Goal: Task Accomplishment & Management: Manage account settings

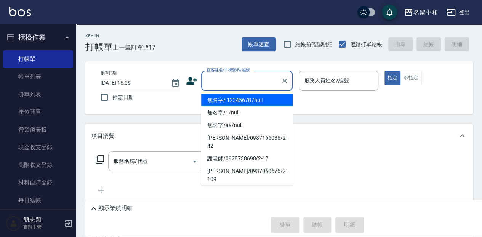
click at [260, 77] on input "顧客姓名/手機號碼/編號" at bounding box center [241, 80] width 73 height 13
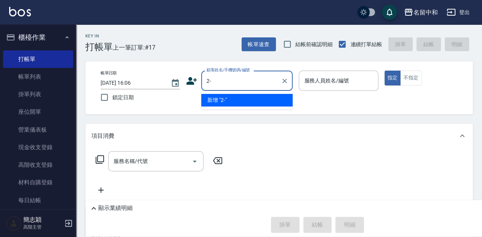
type input "2"
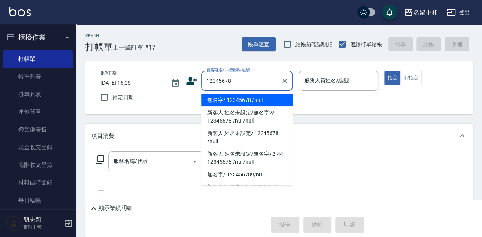
click at [255, 100] on li "無名字/ 12345678 /null" at bounding box center [246, 100] width 91 height 13
type input "無名字/ 12345678 /null"
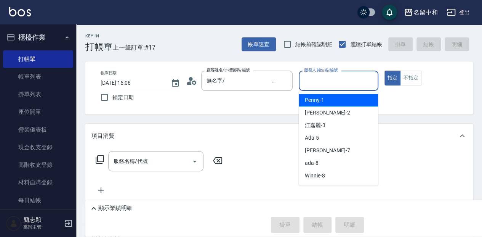
click at [343, 83] on input "服務人員姓名/編號" at bounding box center [338, 80] width 72 height 13
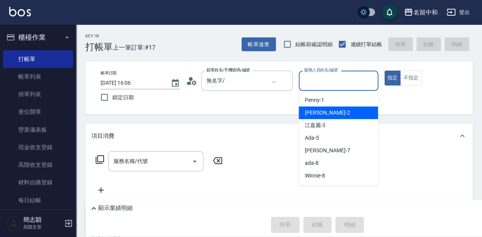
click at [330, 115] on div "Julie -2" at bounding box center [338, 112] width 79 height 13
type input "Julie-2"
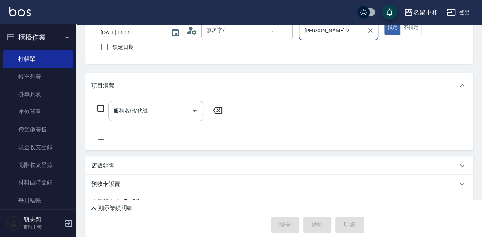
scroll to position [51, 0]
drag, startPoint x: 155, startPoint y: 112, endPoint x: 152, endPoint y: 116, distance: 4.1
click at [153, 113] on input "服務名稱/代號" at bounding box center [150, 110] width 77 height 13
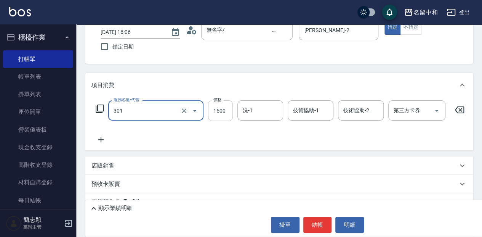
type input "燙髮(1500](301)"
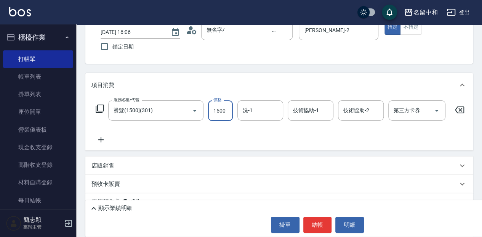
click at [220, 110] on input "1500" at bounding box center [220, 110] width 25 height 21
type input "2500"
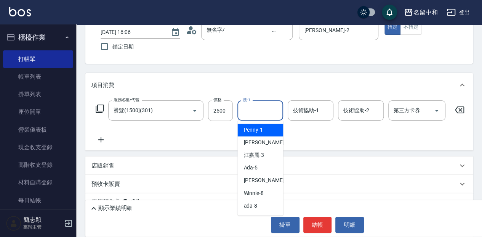
click at [266, 107] on input "洗-1" at bounding box center [260, 110] width 39 height 13
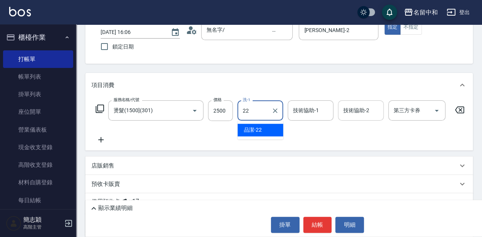
drag, startPoint x: 269, startPoint y: 128, endPoint x: 344, endPoint y: 110, distance: 77.7
click at [272, 127] on div "品潔 -22" at bounding box center [260, 129] width 46 height 13
type input "品潔-22"
click at [321, 110] on input "技術協助-1" at bounding box center [310, 110] width 39 height 13
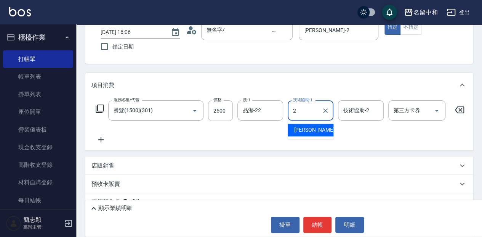
drag, startPoint x: 320, startPoint y: 128, endPoint x: 361, endPoint y: 116, distance: 42.9
click at [321, 128] on div "Julie -2" at bounding box center [311, 129] width 46 height 13
type input "Julie-2"
click at [360, 111] on input "技術協助-2" at bounding box center [360, 110] width 39 height 13
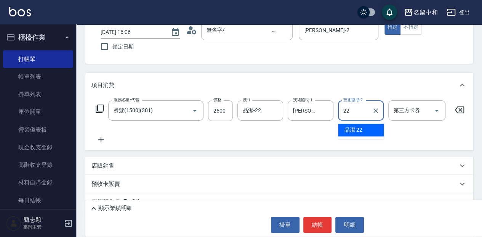
click at [362, 127] on div "品潔 -22" at bounding box center [361, 129] width 46 height 13
type input "品潔-22"
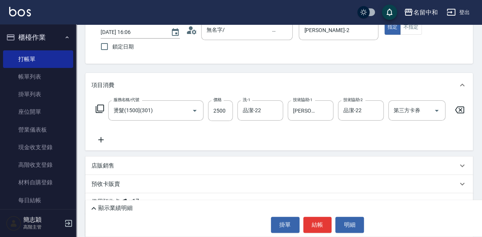
click at [101, 139] on icon at bounding box center [100, 139] width 5 height 5
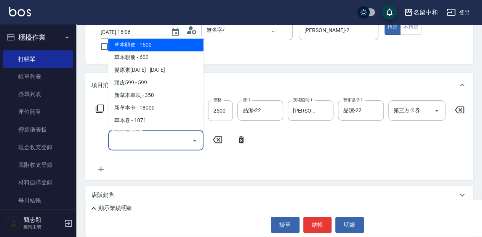
click at [172, 141] on input "服務名稱/代號" at bounding box center [150, 139] width 77 height 13
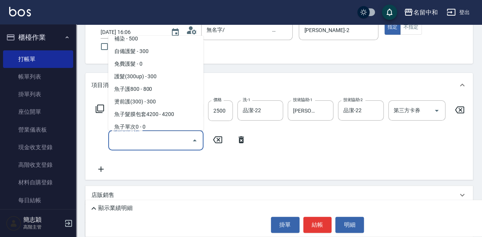
scroll to position [584, 0]
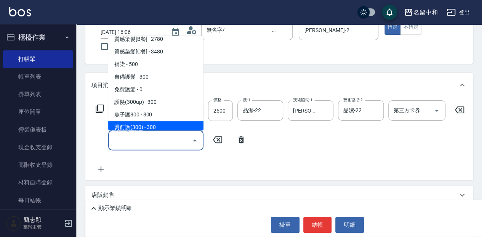
click at [170, 123] on span "燙前護(300) - 300" at bounding box center [155, 127] width 95 height 13
type input "燙前護(300)(605)"
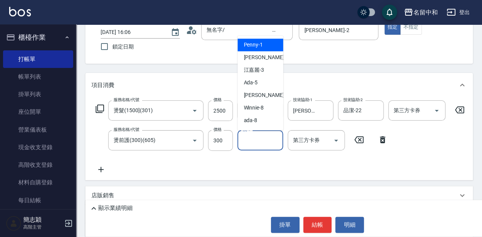
click at [256, 141] on input "洗-1" at bounding box center [260, 139] width 39 height 13
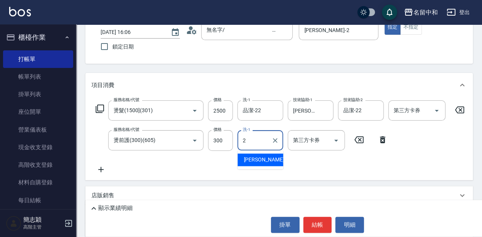
click at [258, 162] on span "Julie -2" at bounding box center [266, 159] width 45 height 8
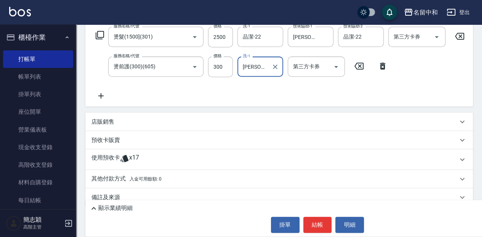
scroll to position [127, 0]
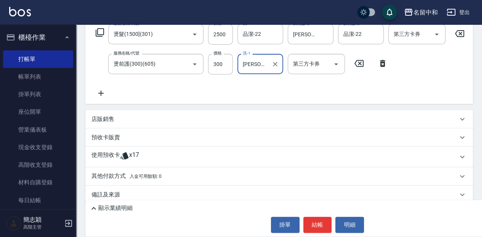
type input "Julie-2"
click at [100, 95] on icon at bounding box center [100, 92] width 19 height 9
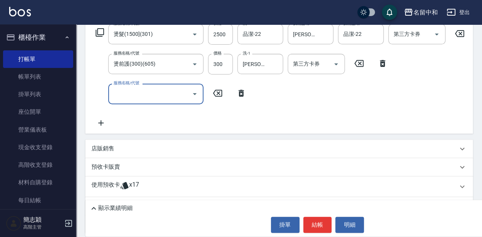
click at [163, 95] on input "服務名稱/代號" at bounding box center [150, 93] width 77 height 13
type input "染髮(1500](501)"
click at [222, 95] on input "1500" at bounding box center [220, 93] width 25 height 21
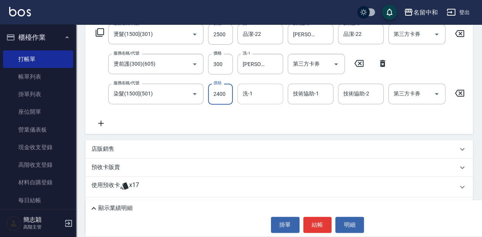
type input "2400"
click at [266, 91] on input "洗-1" at bounding box center [260, 93] width 39 height 13
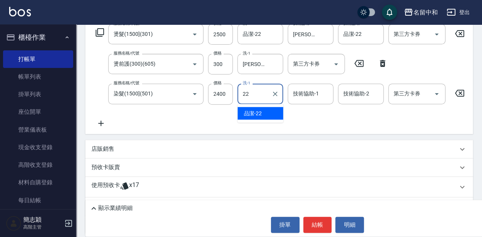
drag, startPoint x: 269, startPoint y: 114, endPoint x: 297, endPoint y: 106, distance: 29.4
click at [278, 111] on div "品潔 -22" at bounding box center [260, 113] width 46 height 13
type input "品潔-22"
click at [313, 94] on input "技術協助-1" at bounding box center [310, 93] width 39 height 13
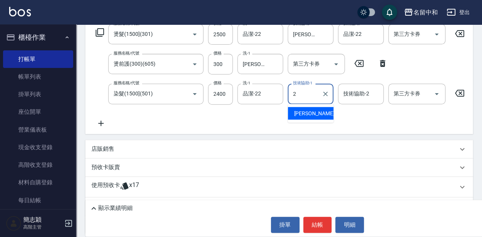
drag, startPoint x: 322, startPoint y: 112, endPoint x: 343, endPoint y: 103, distance: 22.5
click at [322, 111] on div "Julie -2" at bounding box center [311, 113] width 46 height 13
type input "Julie-2"
click at [353, 97] on input "技術協助-2" at bounding box center [360, 93] width 39 height 13
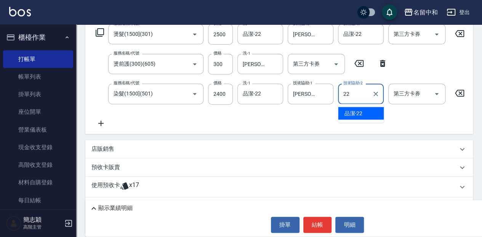
drag, startPoint x: 364, startPoint y: 111, endPoint x: 169, endPoint y: 130, distance: 196.0
click at [364, 111] on div "品潔 -22" at bounding box center [361, 113] width 46 height 13
type input "品潔-22"
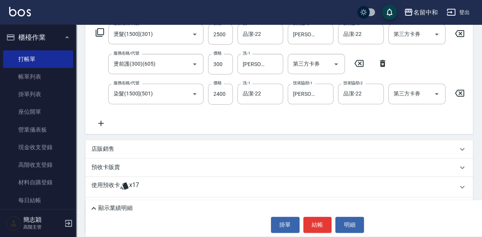
click at [106, 124] on icon at bounding box center [100, 123] width 19 height 9
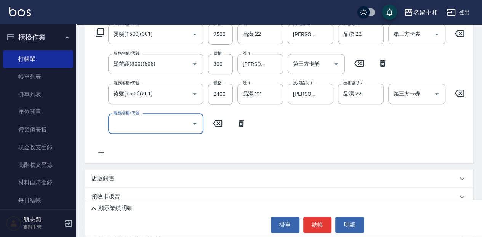
click at [165, 123] on input "服務名稱/代號" at bounding box center [150, 123] width 77 height 13
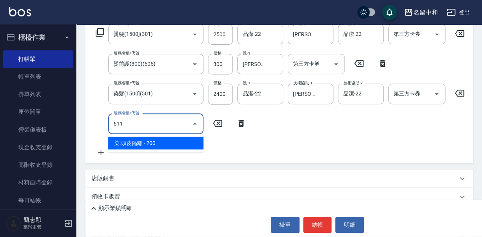
click at [173, 141] on span "染.頭皮隔離 - 200" at bounding box center [155, 142] width 95 height 13
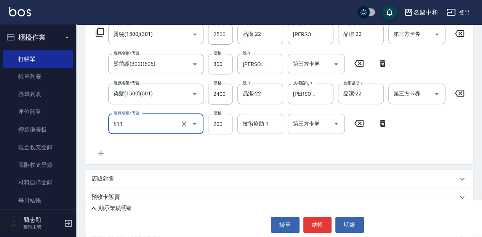
type input "染.頭皮隔離(611)"
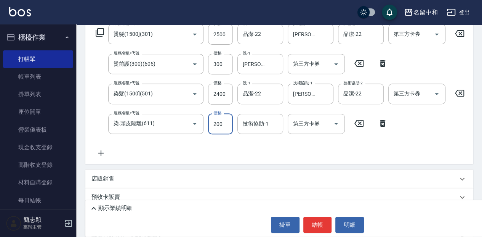
click at [220, 123] on input "200" at bounding box center [220, 124] width 25 height 21
type input "300"
click at [261, 120] on input "技術協助-1" at bounding box center [260, 123] width 39 height 13
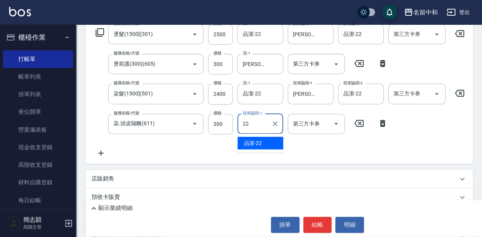
click at [273, 143] on div "品潔 -22" at bounding box center [260, 142] width 46 height 13
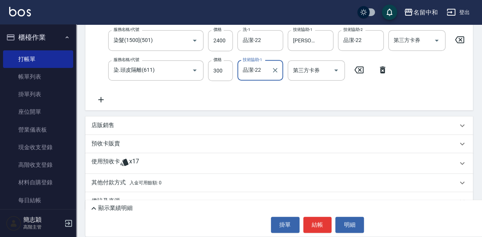
scroll to position [199, 0]
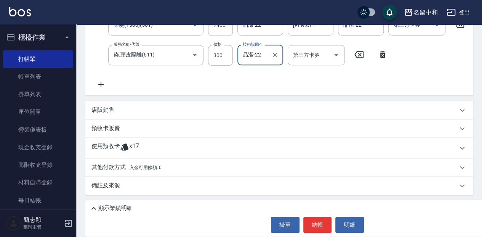
type input "品潔-22"
click at [113, 170] on p "其他付款方式 入金可用餘額: 0" at bounding box center [126, 167] width 70 height 8
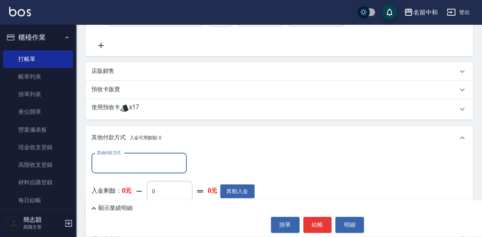
scroll to position [250, 0]
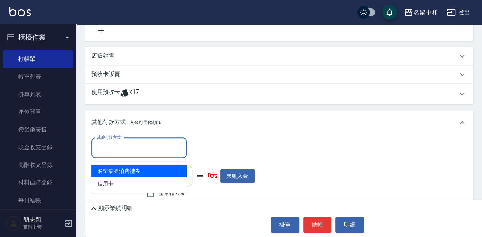
click at [136, 147] on input "其他付款方式" at bounding box center [139, 147] width 88 height 13
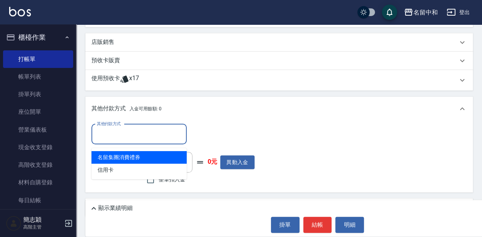
scroll to position [288, 0]
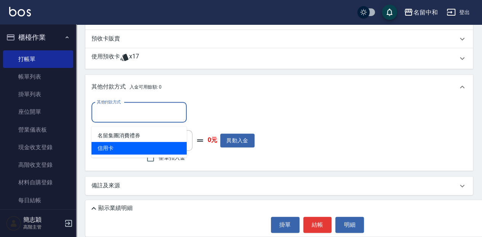
click at [114, 145] on span "信用卡" at bounding box center [138, 148] width 95 height 13
type input "信用卡"
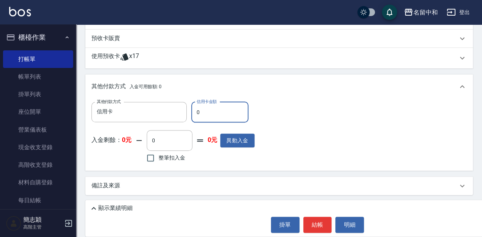
click at [207, 111] on input "0" at bounding box center [219, 112] width 57 height 21
type input "5500"
click at [318, 223] on button "結帳" at bounding box center [317, 224] width 29 height 16
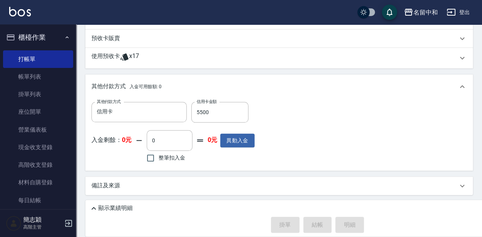
type input "2025/09/16 17:42"
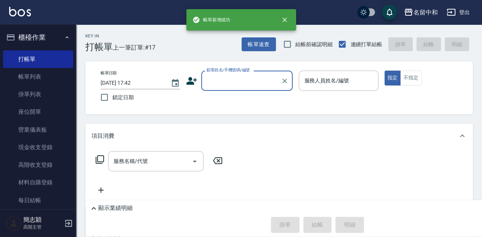
scroll to position [0, 0]
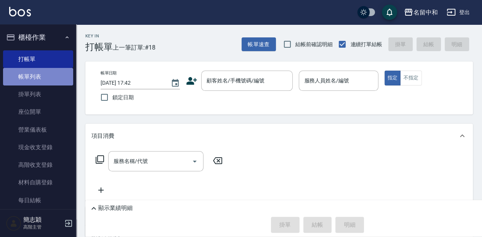
click at [54, 76] on link "帳單列表" at bounding box center [38, 77] width 70 height 18
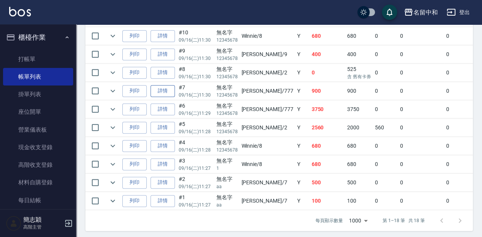
scroll to position [375, 0]
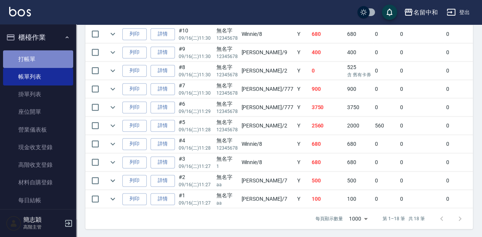
click at [53, 59] on link "打帳單" at bounding box center [38, 59] width 70 height 18
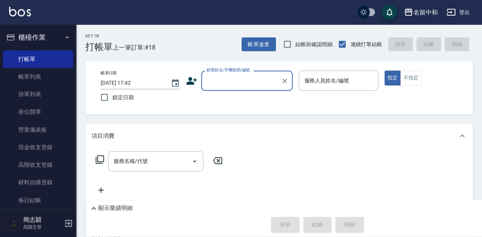
click at [244, 88] on div "顧客姓名/手機號碼/編號" at bounding box center [246, 81] width 91 height 20
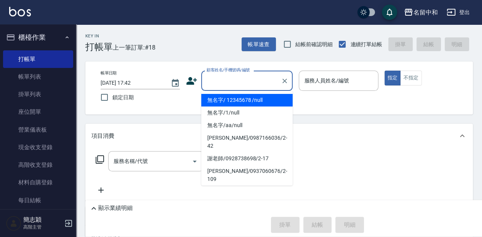
click at [243, 99] on li "無名字/ 12345678 /null" at bounding box center [246, 100] width 91 height 13
type input "無名字/ 12345678 /null"
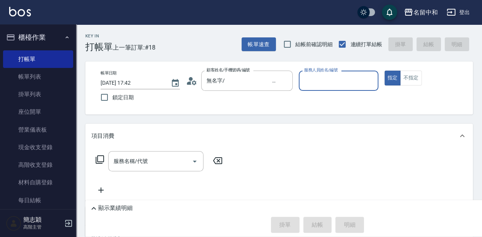
click at [324, 84] on input "服務人員姓名/編號" at bounding box center [338, 80] width 72 height 13
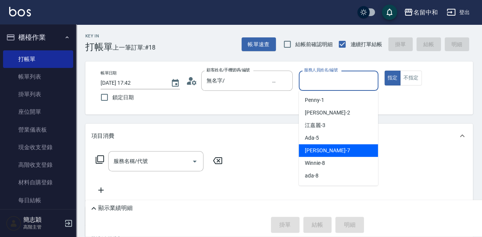
click at [345, 151] on div "[PERSON_NAME] -7" at bounding box center [338, 150] width 79 height 13
type input "[PERSON_NAME]-7"
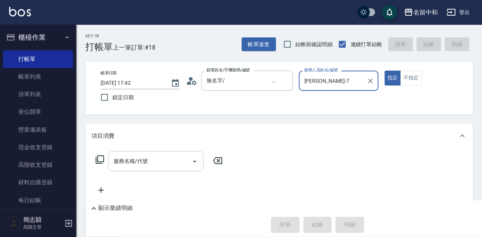
click at [154, 165] on input "服務名稱/代號" at bounding box center [150, 160] width 77 height 13
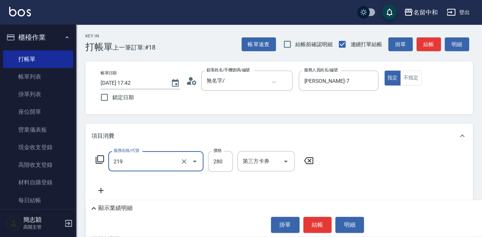
type input "洗髮280(219)"
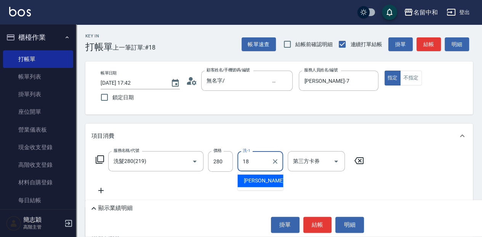
type input "沛岑-18"
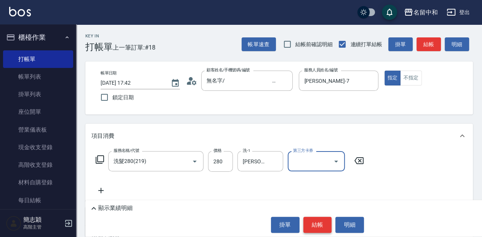
click at [321, 229] on button "結帳" at bounding box center [317, 224] width 29 height 16
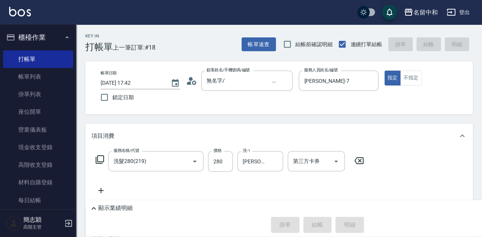
type input "2025/09/16 19:08"
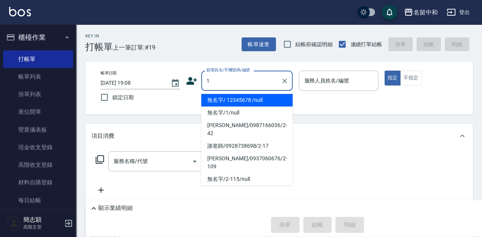
type input "無名字/ 12345678 /null"
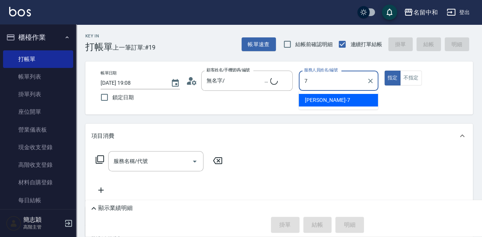
type input "[PERSON_NAME]-7"
type input "無名字/1/null"
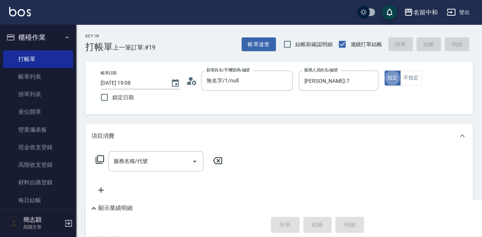
type button "true"
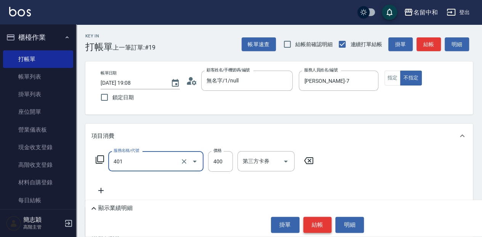
type input "剪髮(400)(401)"
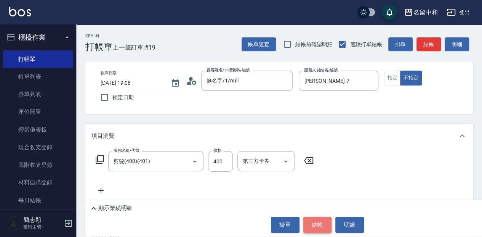
click at [319, 229] on button "結帳" at bounding box center [317, 224] width 29 height 16
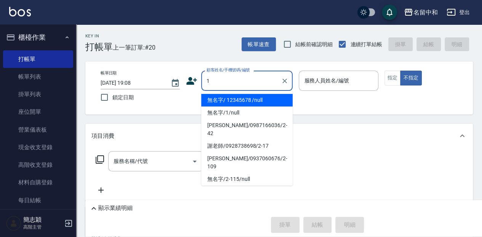
type input "無名字/ 12345678 /null"
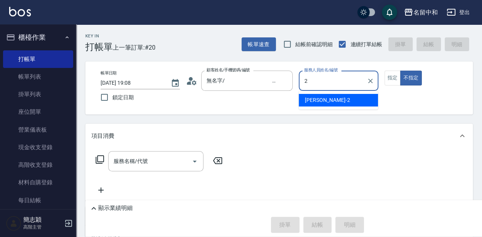
type input "Julie-2"
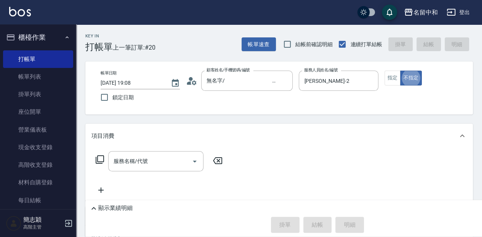
type button "false"
click at [369, 81] on icon "Clear" at bounding box center [371, 81] width 8 height 8
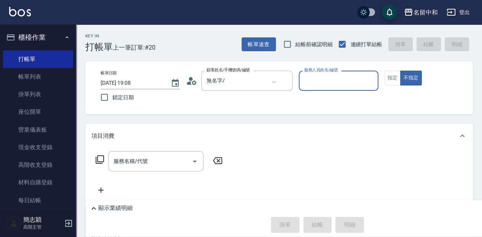
click at [335, 90] on div "服務人員姓名/編號" at bounding box center [338, 81] width 79 height 20
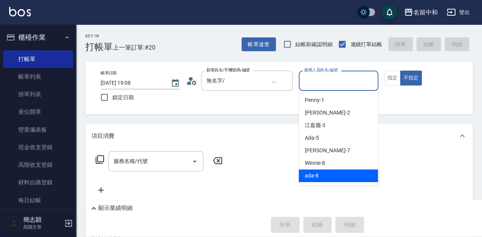
click at [314, 176] on span "ada -8" at bounding box center [312, 175] width 14 height 8
type input "ada-8"
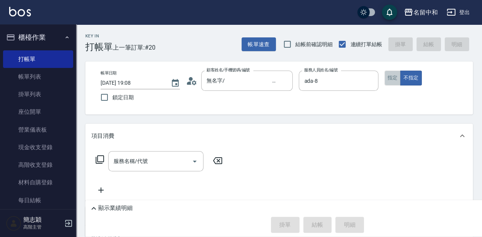
click at [394, 81] on button "指定" at bounding box center [393, 78] width 16 height 15
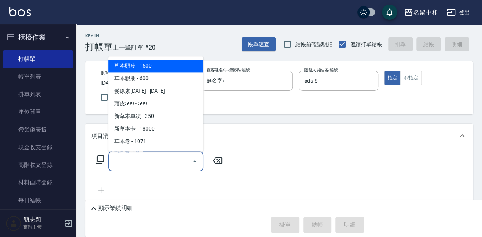
click at [144, 160] on input "服務名稱/代號" at bounding box center [150, 160] width 77 height 13
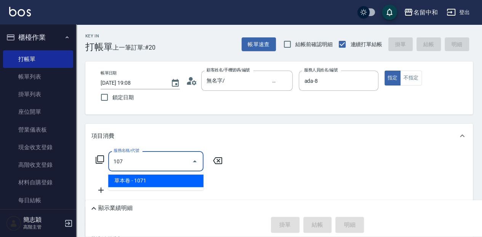
type input "草本卷(107)"
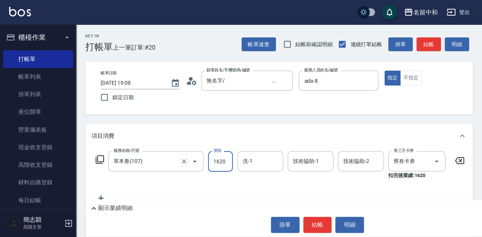
type input "1620"
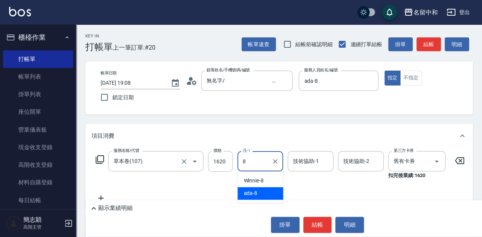
type input "ada-8"
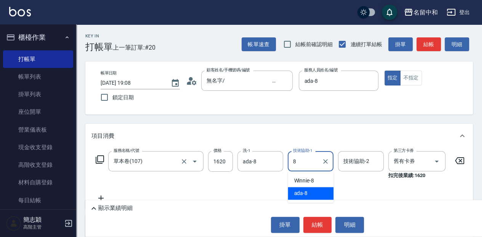
type input "ada-8"
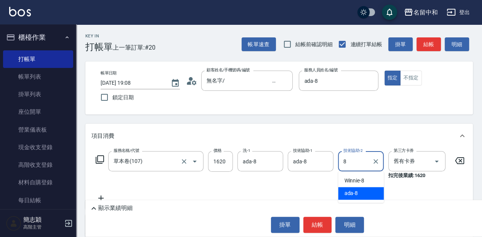
type input "ada-8"
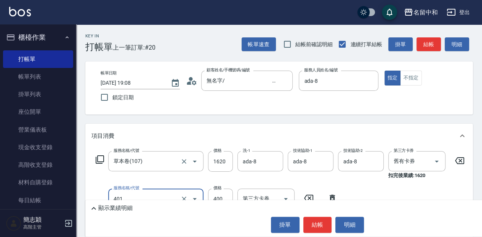
type input "剪髮(400)(401)"
type input "450"
click at [316, 226] on button "結帳" at bounding box center [317, 224] width 29 height 16
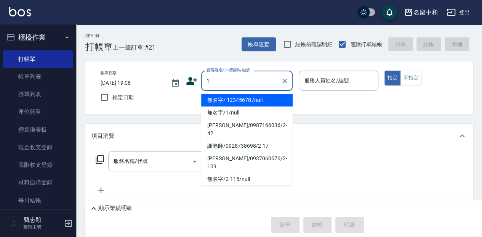
type input "無名字/ 12345678 /null"
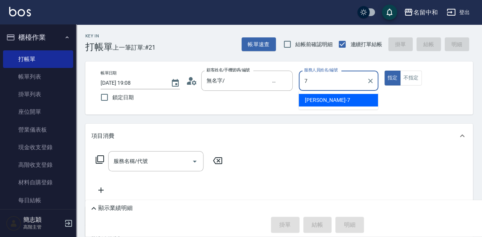
type input "[PERSON_NAME]-7"
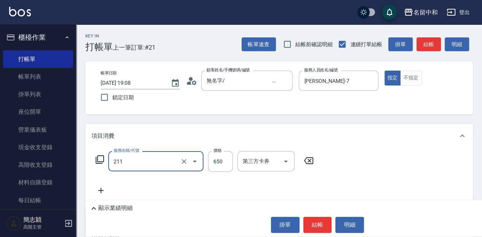
type input "洗+滾珠精油(211)"
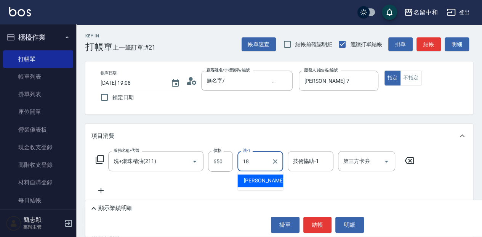
type input "沛岑-18"
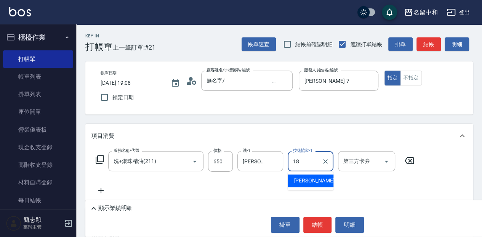
type input "沛岑-18"
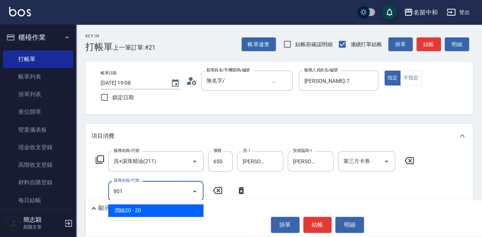
type input "潤絲20(801)"
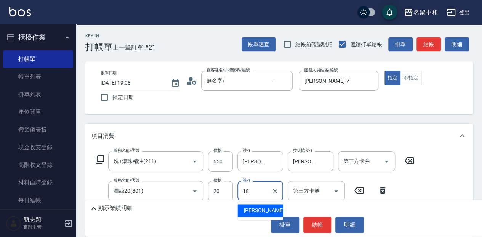
type input "沛岑-18"
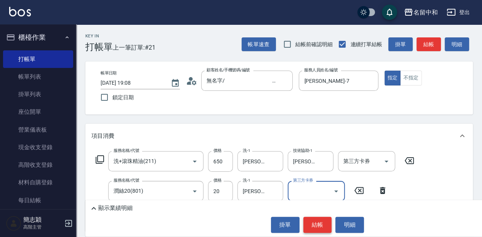
click at [319, 224] on button "結帳" at bounding box center [317, 224] width 29 height 16
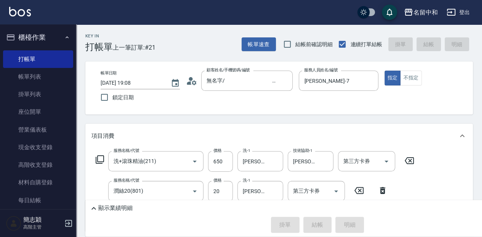
type input "2025/09/16 19:09"
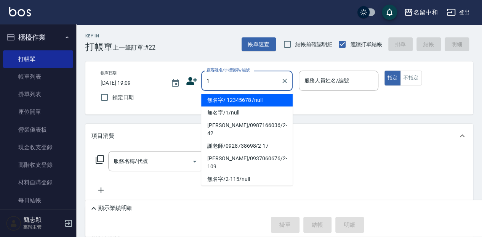
type input "無名字/ 12345678 /null"
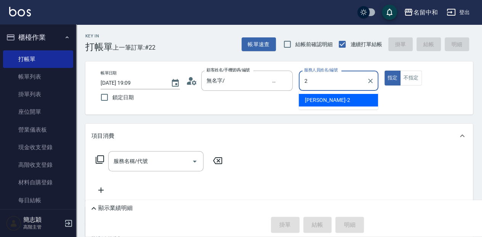
type input "Julie-2"
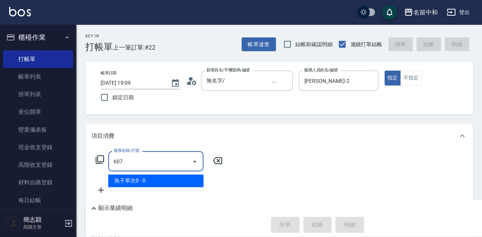
type input "魚子單次0(607)"
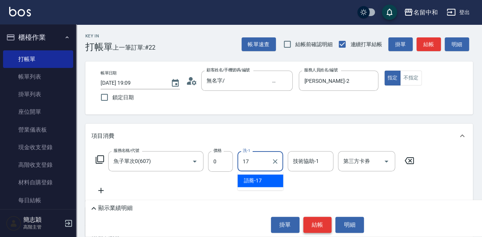
type input "語蕎-17"
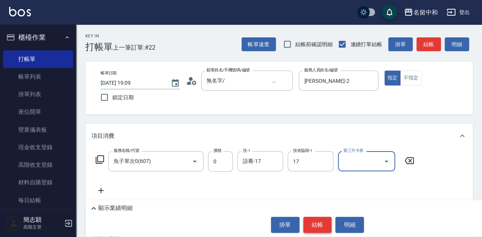
type input "語蕎-17"
click at [319, 224] on button "結帳" at bounding box center [317, 224] width 29 height 16
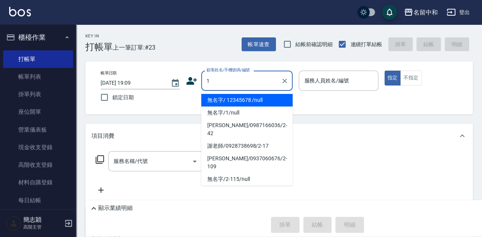
type input "無名字/ 12345678 /null"
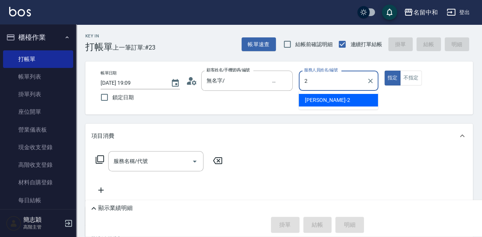
type input "Julie-2"
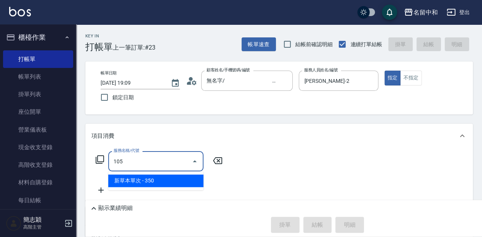
type input "新草本單次(105)"
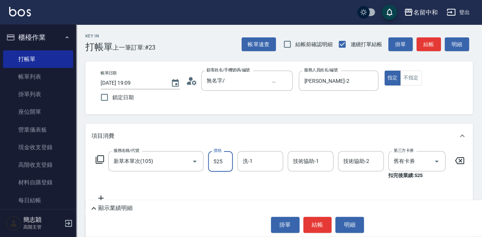
type input "525"
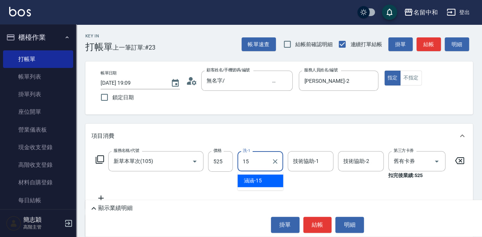
type input "涵涵-15"
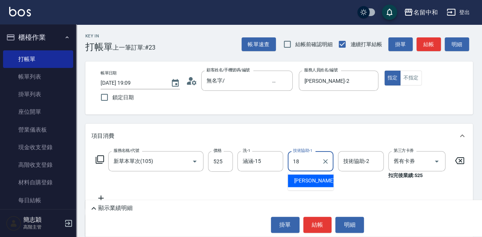
type input "沛岑-18"
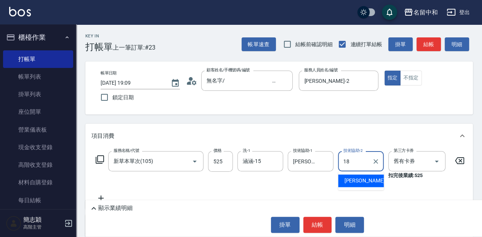
type input "沛岑-18"
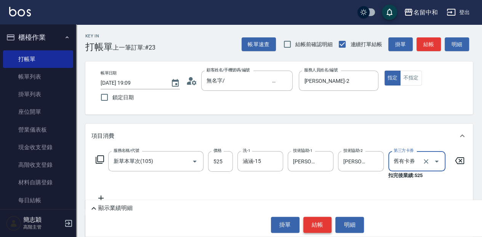
click at [328, 220] on button "結帳" at bounding box center [317, 224] width 29 height 16
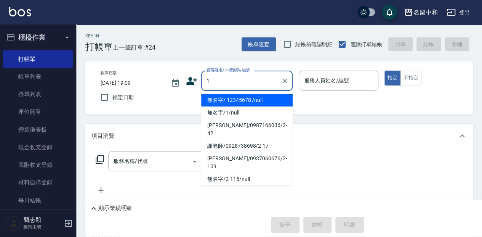
type input "無名字/ 12345678 /null"
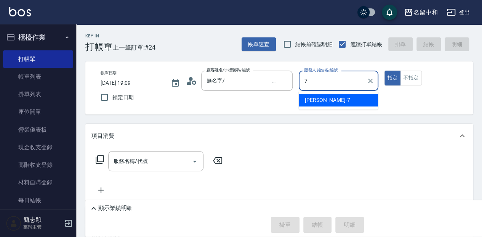
type input "[PERSON_NAME]-7"
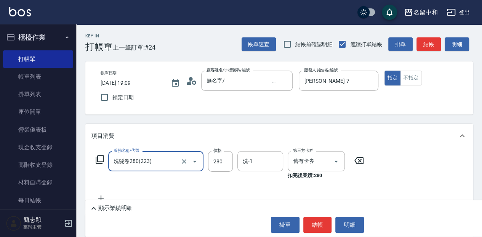
type input "洗髮卷280(223)"
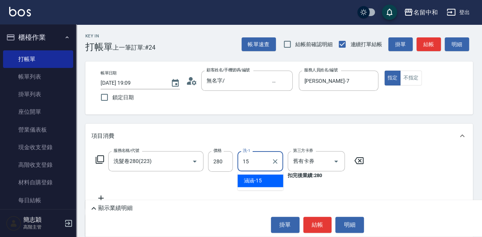
type input "涵涵-15"
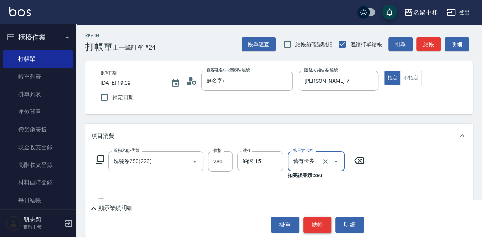
click at [322, 225] on button "結帳" at bounding box center [317, 224] width 29 height 16
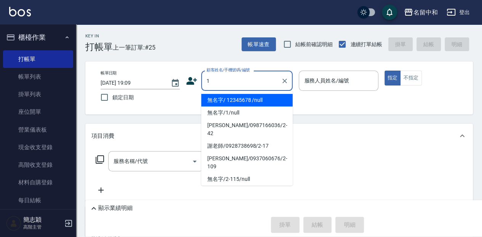
type input "無名字/ 12345678 /null"
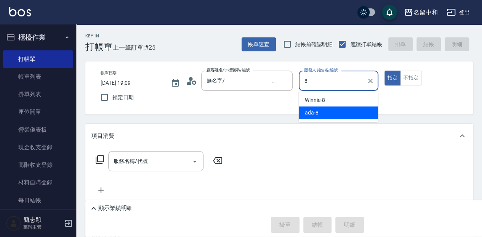
type input "ada-8"
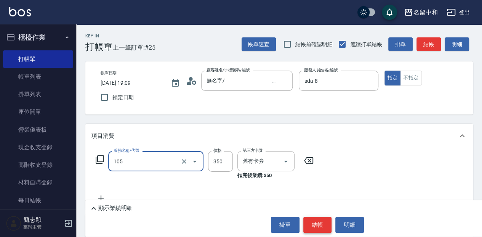
type input "新草本單次(105)"
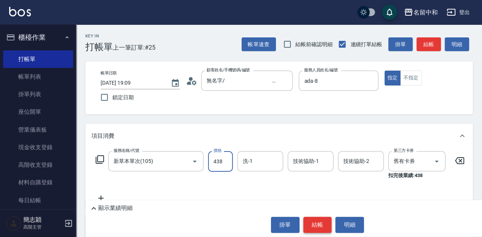
type input "438"
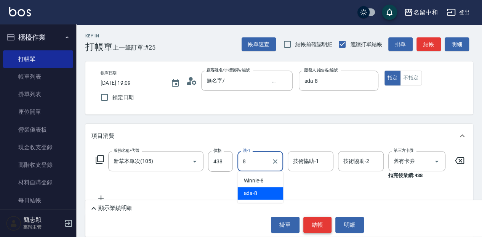
type input "ada-8"
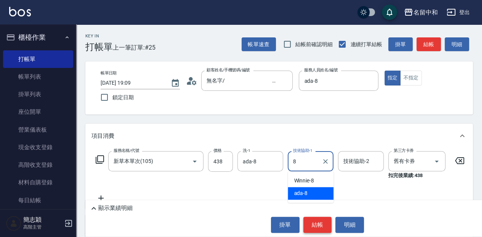
type input "ada-8"
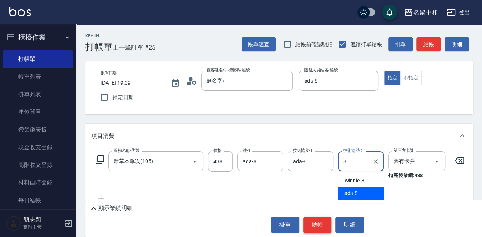
type input "ada-8"
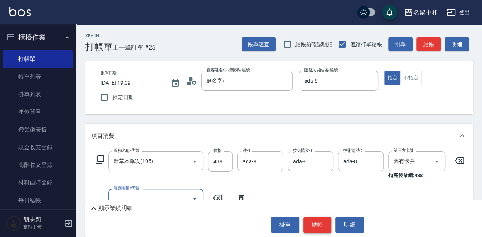
click at [322, 225] on button "結帳" at bounding box center [317, 224] width 29 height 16
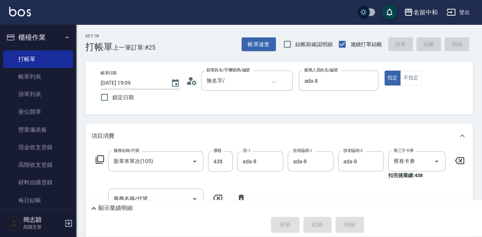
type input "2025/09/16 19:10"
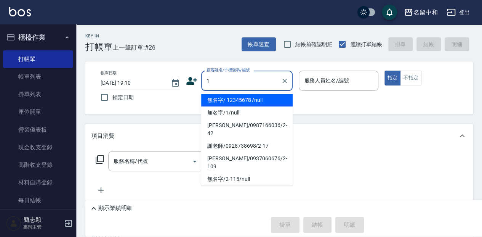
type input "無名字/ 12345678 /null"
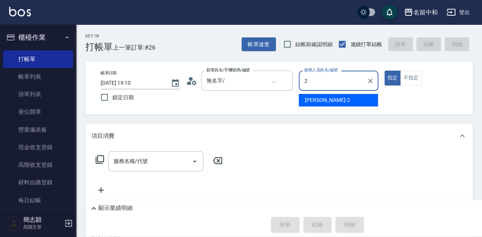
type input "Julie-2"
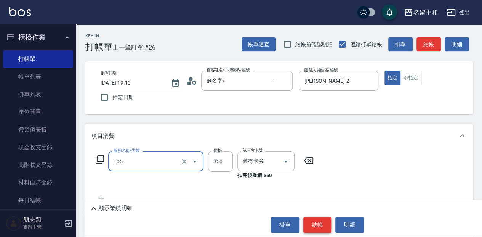
type input "新草本單次(105)"
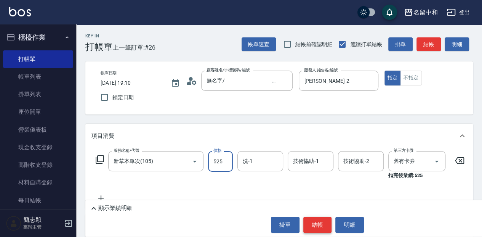
type input "525"
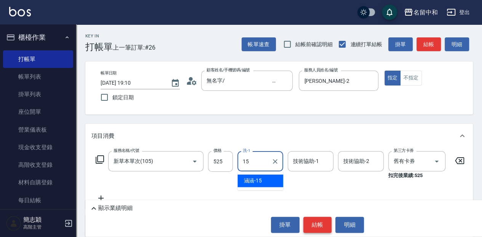
type input "涵涵-15"
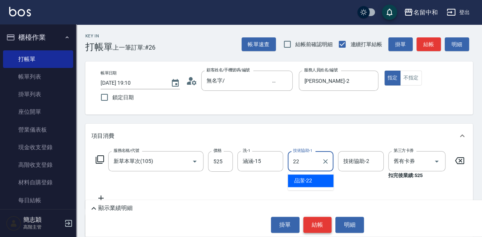
type input "品潔-22"
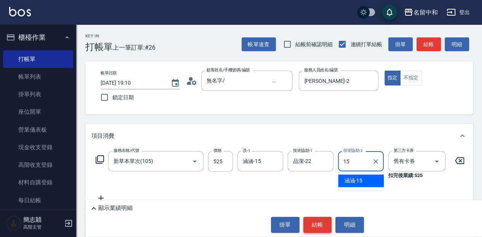
type input "涵涵-15"
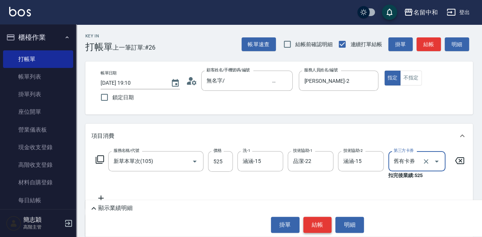
click at [322, 225] on button "結帳" at bounding box center [317, 224] width 29 height 16
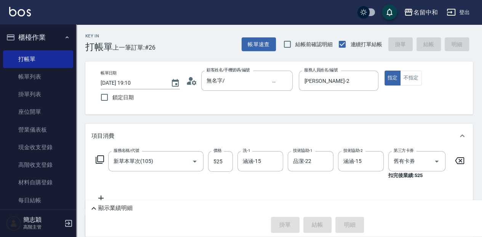
type input "2025/09/16 19:12"
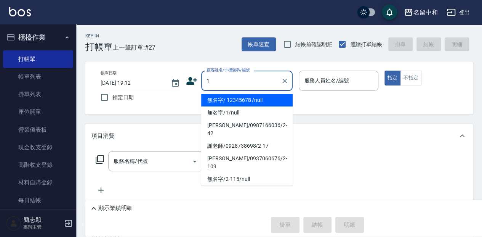
type input "無名字/ 12345678 /null"
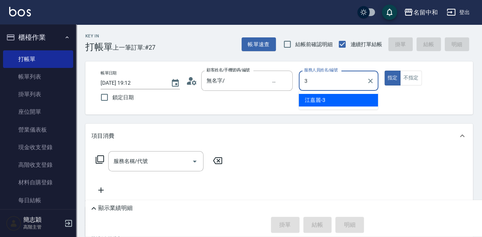
type input "江嘉麗-3"
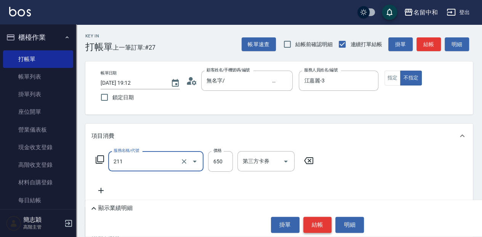
type input "洗+滾珠精油(211)"
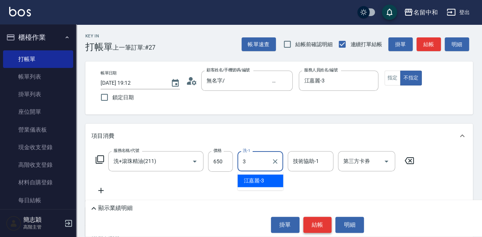
type input "江嘉麗-3"
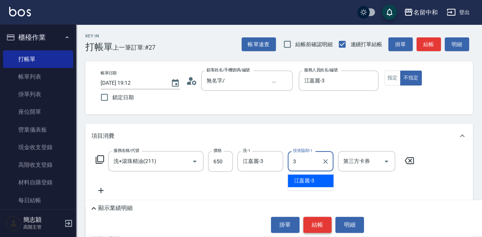
type input "江嘉麗-3"
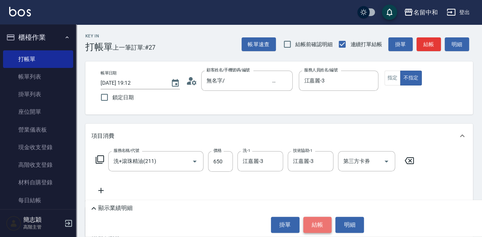
click at [322, 225] on button "結帳" at bounding box center [317, 224] width 29 height 16
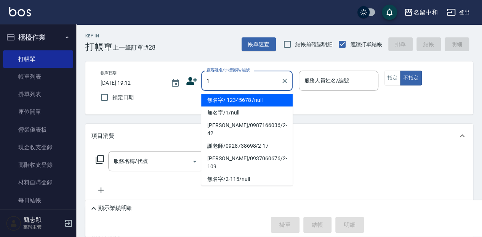
type input "無名字/ 12345678 /null"
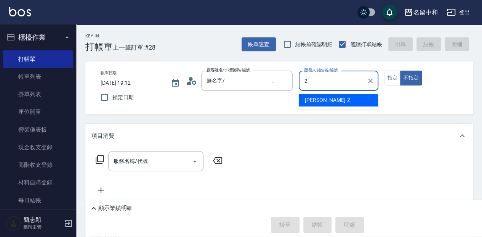
type input "Julie-2"
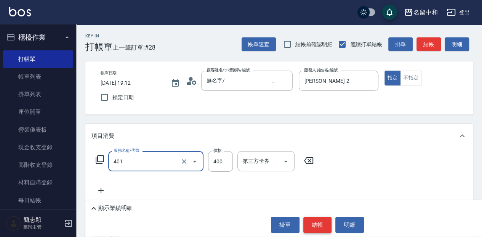
type input "剪髮(400)(401)"
click at [322, 225] on button "結帳" at bounding box center [317, 224] width 29 height 16
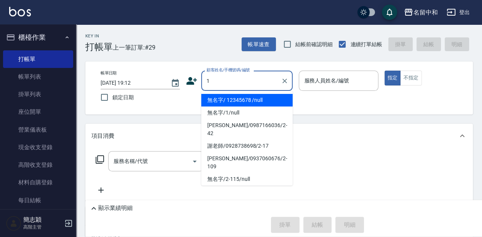
type input "無名字/ 12345678 /null"
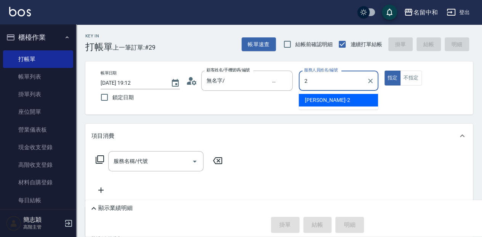
type input "Julie-2"
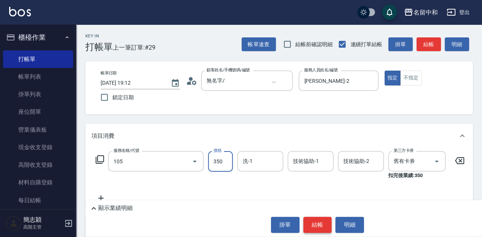
type input "新草本單次(105)"
type input "525"
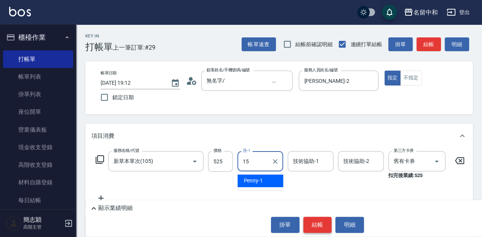
type input "涵涵-15"
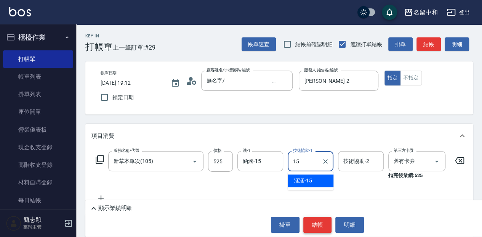
type input "涵涵-15"
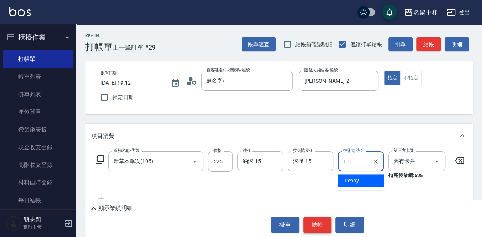
type input "涵涵-15"
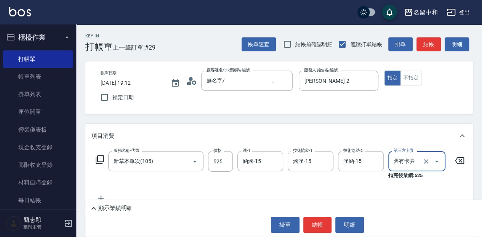
click at [330, 222] on button "結帳" at bounding box center [317, 224] width 29 height 16
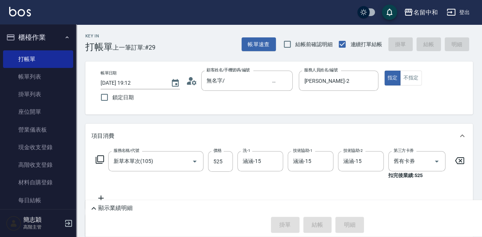
type input "2025/09/16 19:13"
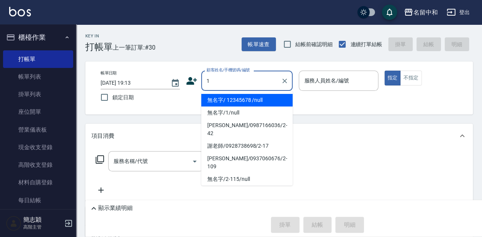
type input "無名字/ 12345678 /null"
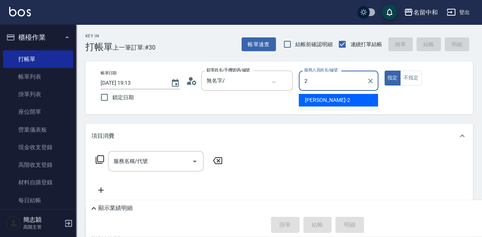
type input "Julie-2"
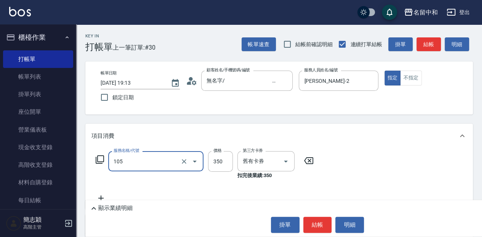
type input "新草本單次(105)"
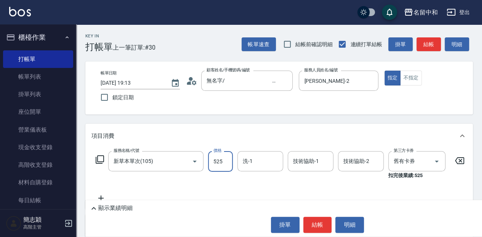
type input "525"
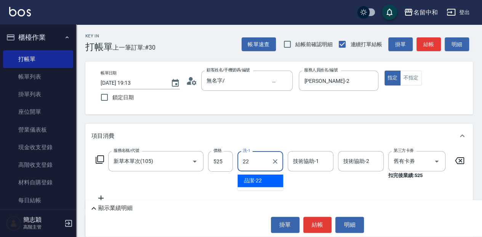
type input "品潔-22"
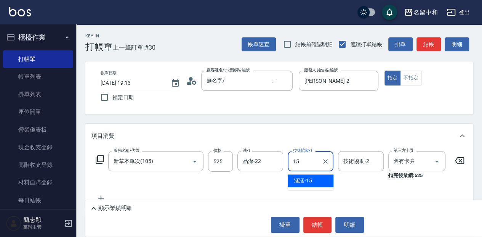
type input "涵涵-15"
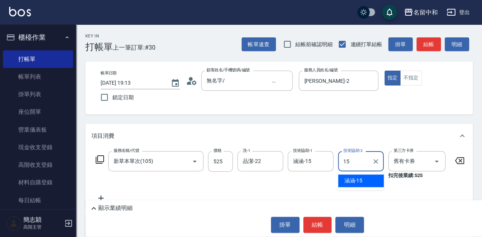
type input "涵涵-15"
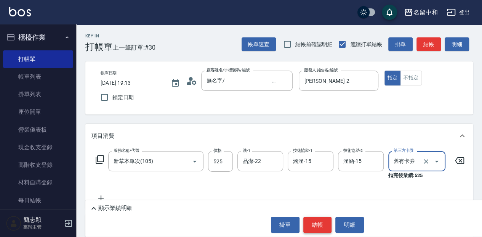
click at [305, 223] on button "結帳" at bounding box center [317, 224] width 29 height 16
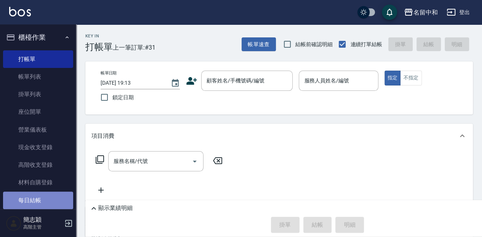
click at [43, 192] on link "每日結帳" at bounding box center [38, 200] width 70 height 18
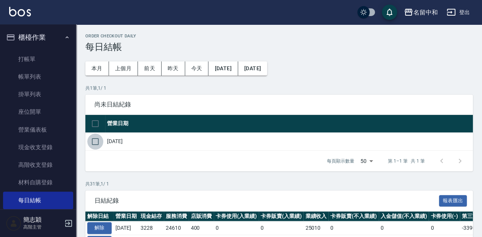
click at [98, 142] on input "checkbox" at bounding box center [95, 141] width 16 height 16
checkbox input "true"
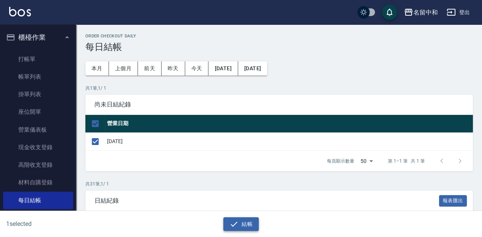
click at [245, 225] on button "結帳" at bounding box center [240, 224] width 35 height 14
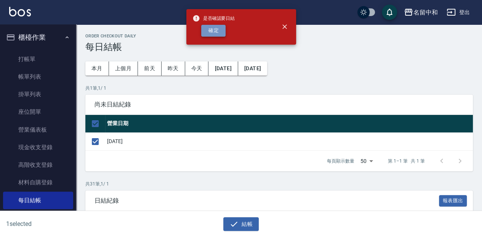
click at [218, 33] on button "確定" at bounding box center [213, 31] width 24 height 12
checkbox input "false"
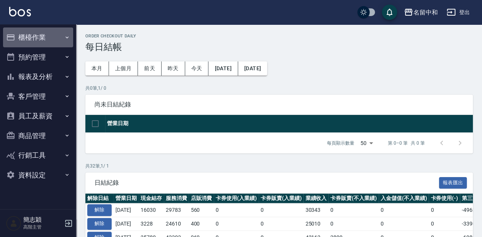
click at [52, 40] on button "櫃檯作業" at bounding box center [38, 37] width 70 height 20
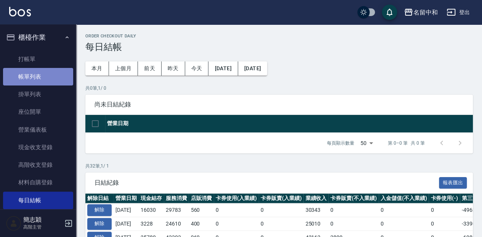
click at [56, 77] on link "帳單列表" at bounding box center [38, 77] width 70 height 18
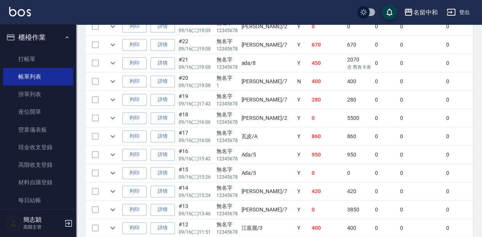
scroll to position [357, 0]
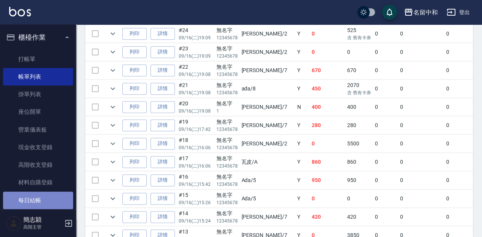
click at [46, 192] on link "每日結帳" at bounding box center [38, 200] width 70 height 18
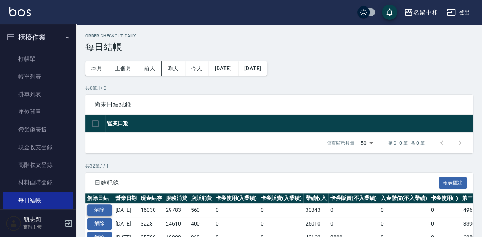
click at [100, 212] on button "解除" at bounding box center [99, 210] width 24 height 12
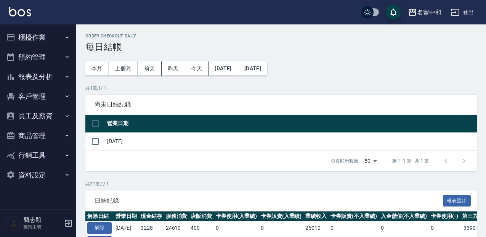
click at [50, 36] on button "櫃檯作業" at bounding box center [38, 37] width 70 height 20
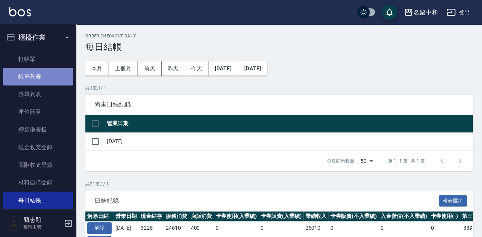
click at [59, 79] on link "帳單列表" at bounding box center [38, 77] width 70 height 18
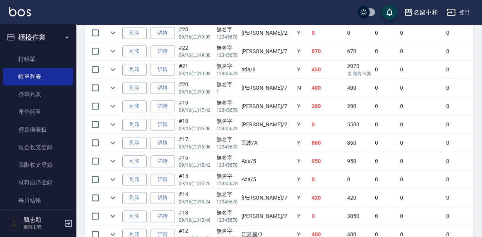
scroll to position [390, 0]
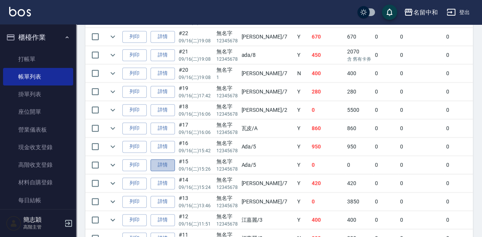
click at [164, 160] on link "詳情" at bounding box center [163, 165] width 24 height 12
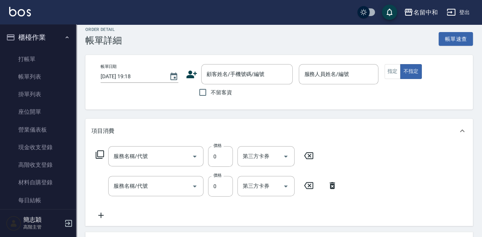
type input "[DATE] 15:26"
type input "Ada-5"
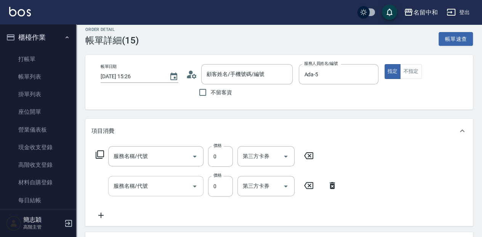
type input "魚子單次0(607)"
type input "醫學單次0(624)"
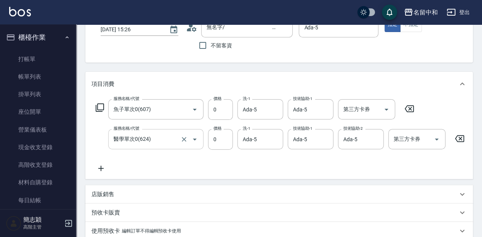
type input "無名字/ 12345678 /null"
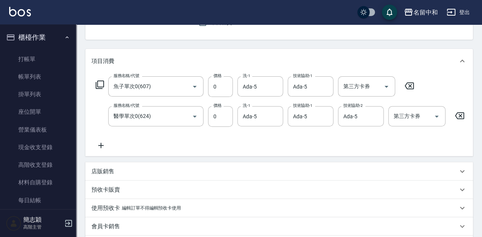
scroll to position [127, 0]
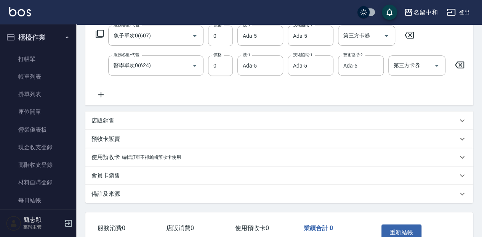
click at [154, 125] on div "店販銷售" at bounding box center [274, 121] width 366 height 8
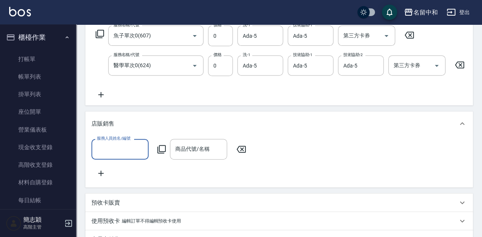
scroll to position [0, 0]
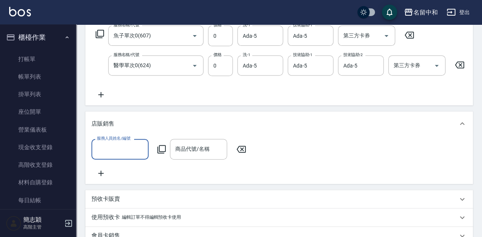
click at [128, 159] on div "服務人員姓名/編號" at bounding box center [119, 149] width 57 height 20
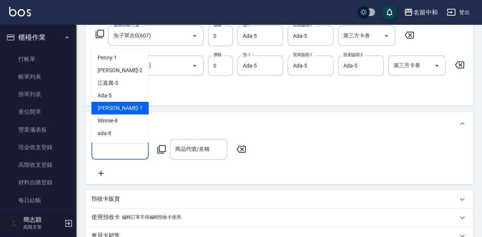
click at [130, 102] on div "[PERSON_NAME] -7" at bounding box center [119, 107] width 57 height 13
type input "[PERSON_NAME]-7"
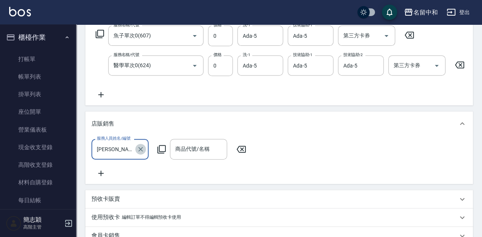
click at [138, 153] on icon "Clear" at bounding box center [141, 149] width 8 height 8
click at [122, 152] on input "服務人員姓名/編號" at bounding box center [120, 148] width 50 height 13
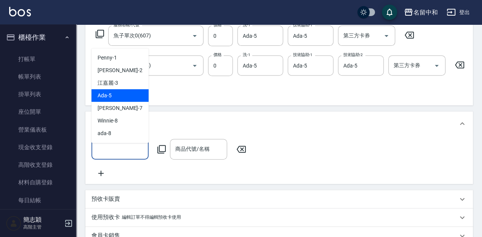
click at [121, 91] on div "Ada -5" at bounding box center [119, 95] width 57 height 13
type input "Ada-5"
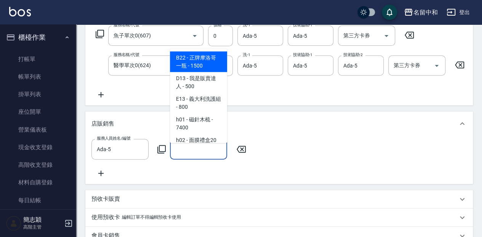
click at [189, 155] on input "商品代號/名稱" at bounding box center [198, 148] width 50 height 13
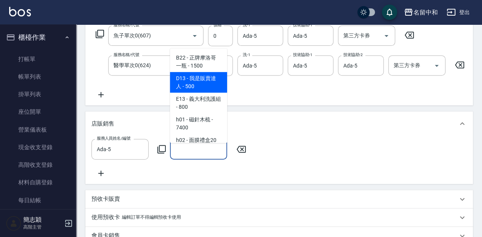
click at [213, 83] on span "D13 - 我是販賣達人 - 500" at bounding box center [198, 82] width 57 height 21
type input "我是販賣達人"
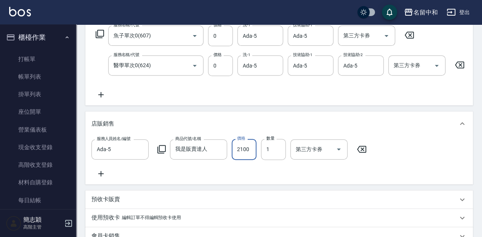
type input "2100"
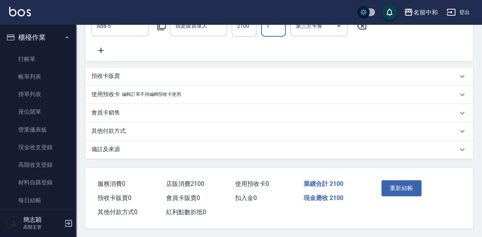
scroll to position [261, 0]
click at [415, 186] on button "重新結帳" at bounding box center [401, 187] width 40 height 16
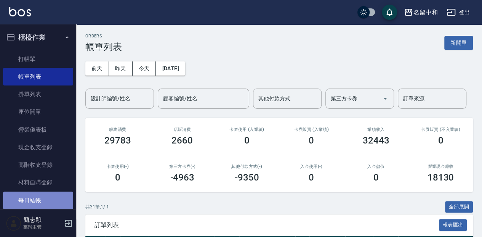
click at [47, 198] on link "每日結帳" at bounding box center [38, 200] width 70 height 18
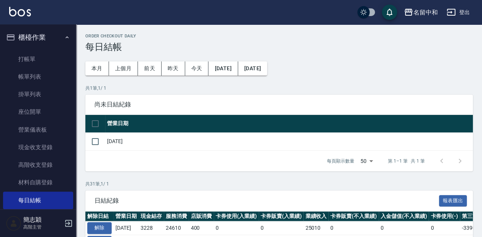
click at [104, 142] on td at bounding box center [95, 141] width 20 height 18
click at [94, 140] on input "checkbox" at bounding box center [95, 141] width 16 height 16
checkbox input "true"
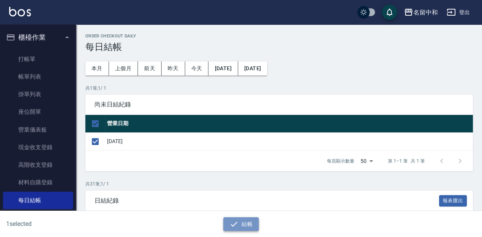
click at [229, 222] on icon "button" at bounding box center [233, 223] width 9 height 9
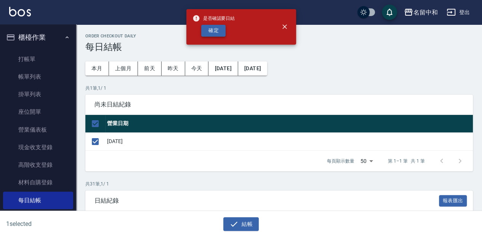
click at [219, 30] on button "確定" at bounding box center [213, 31] width 24 height 12
checkbox input "false"
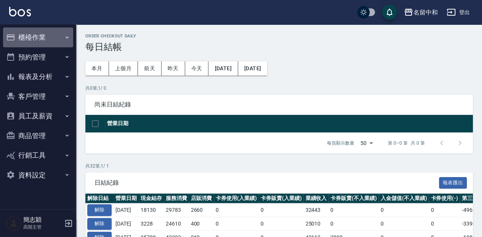
click at [56, 34] on button "櫃檯作業" at bounding box center [38, 37] width 70 height 20
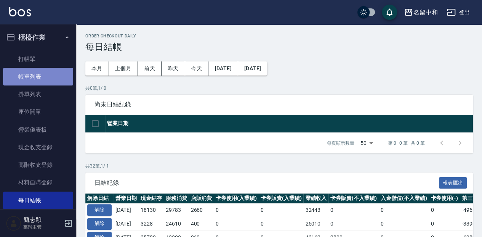
click at [59, 74] on link "帳單列表" at bounding box center [38, 77] width 70 height 18
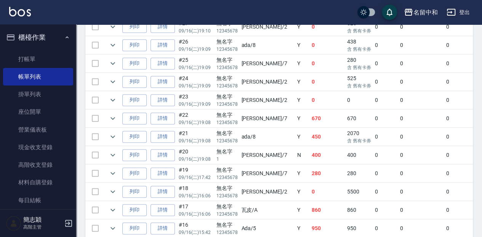
scroll to position [303, 0]
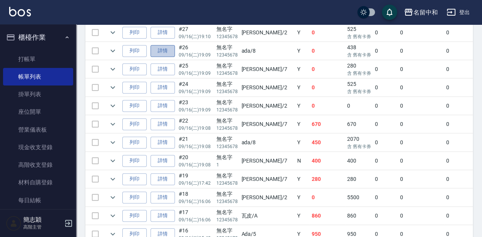
click at [169, 48] on link "詳情" at bounding box center [163, 51] width 24 height 12
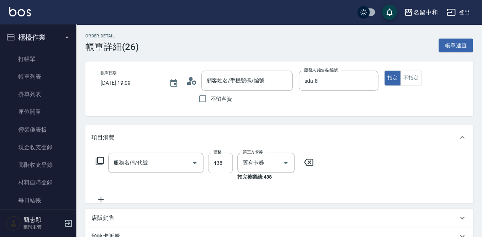
type input "[DATE] 19:09"
type input "ada-8"
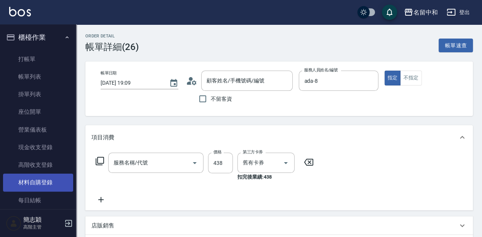
type input "新草本單次(105)"
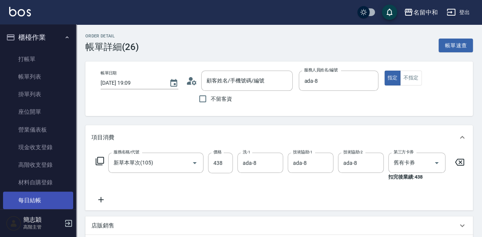
type input "無名字/ 12345678 /null"
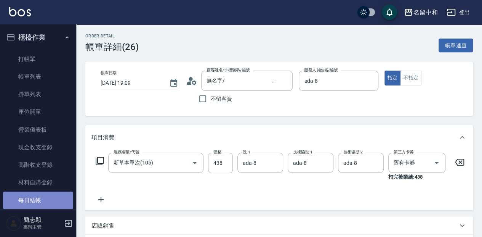
click at [55, 197] on link "每日結帳" at bounding box center [38, 200] width 70 height 18
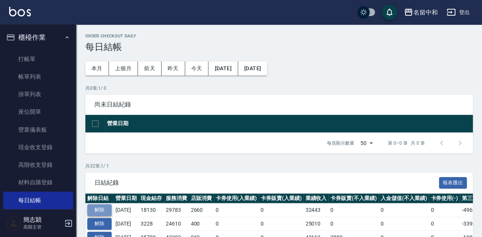
click at [107, 208] on button "解除" at bounding box center [99, 210] width 24 height 12
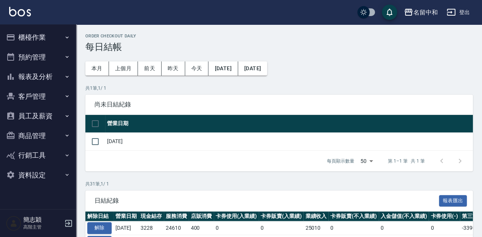
click at [63, 39] on button "櫃檯作業" at bounding box center [38, 37] width 70 height 20
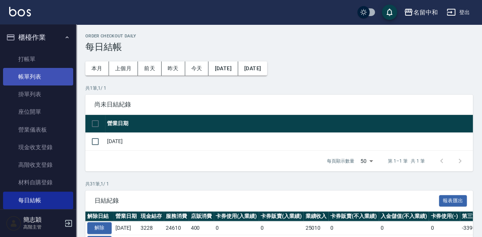
click at [59, 79] on link "帳單列表" at bounding box center [38, 77] width 70 height 18
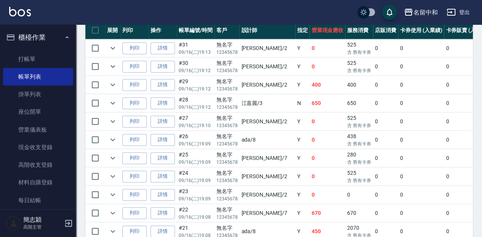
scroll to position [230, 0]
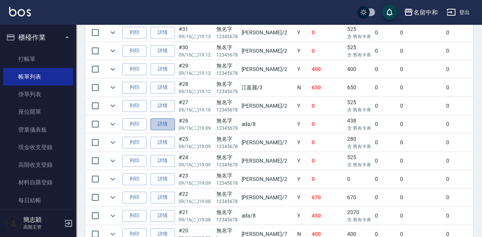
click at [156, 123] on link "詳情" at bounding box center [163, 124] width 24 height 12
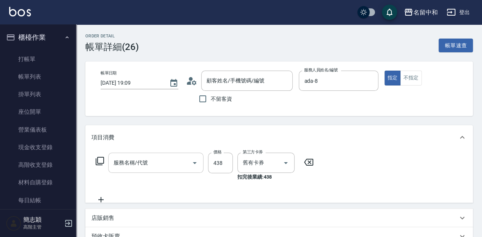
type input "2025/09/16 19:09"
type input "ada-8"
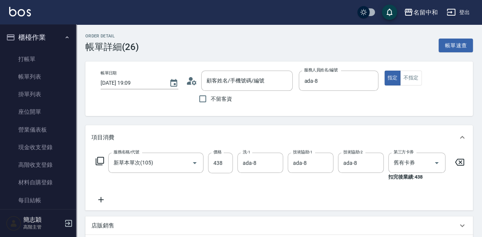
type input "無名字/ 12345678 /null"
type input "新草本單次(105)"
click at [106, 202] on icon at bounding box center [100, 199] width 19 height 9
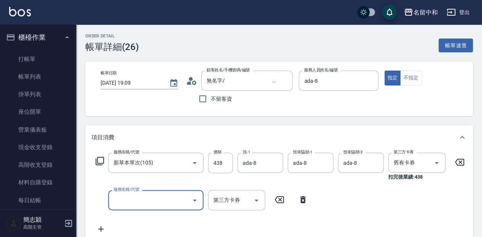
click at [133, 190] on label "服務名稱/代號" at bounding box center [127, 189] width 26 height 6
click at [133, 193] on input "服務名稱/代號" at bounding box center [150, 199] width 77 height 13
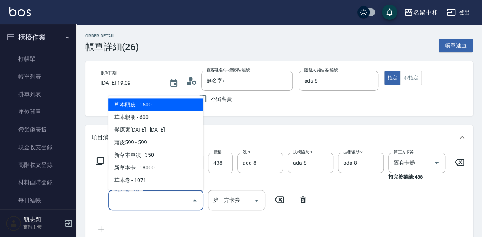
click at [137, 194] on input "服務名稱/代號" at bounding box center [150, 199] width 77 height 13
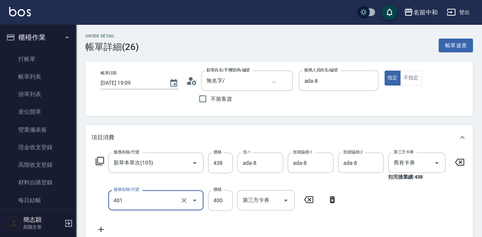
type input "剪髮(400)(401)"
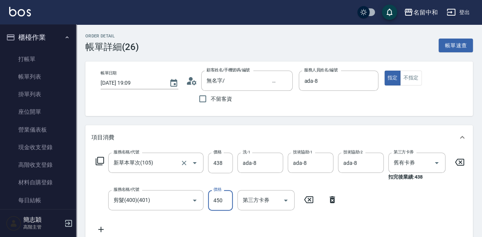
type input "450"
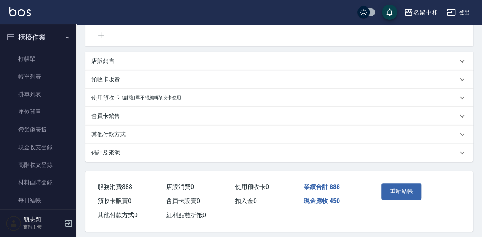
scroll to position [203, 0]
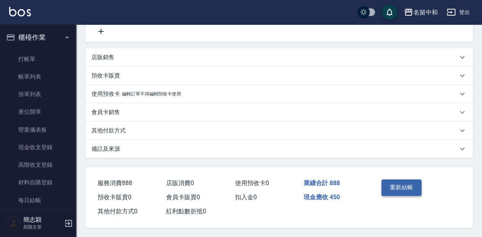
click at [394, 190] on button "重新結帳" at bounding box center [401, 187] width 40 height 16
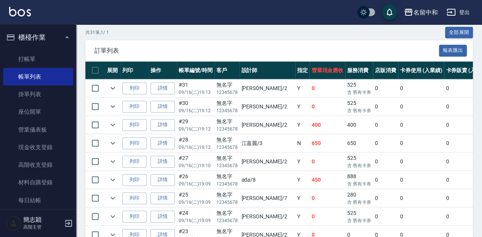
scroll to position [178, 0]
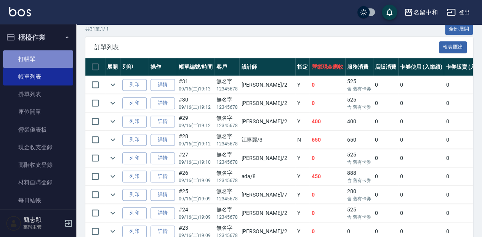
click at [54, 64] on link "打帳單" at bounding box center [38, 59] width 70 height 18
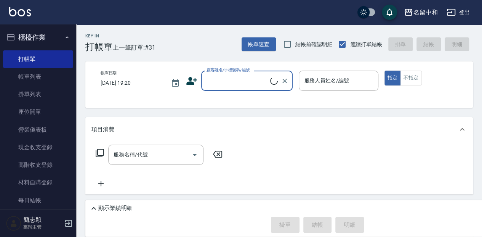
click at [218, 79] on input "顧客姓名/手機號碼/編號" at bounding box center [238, 80] width 66 height 13
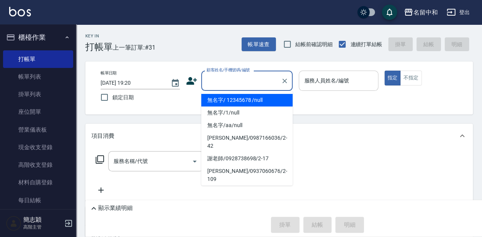
drag, startPoint x: 232, startPoint y: 99, endPoint x: 314, endPoint y: 90, distance: 82.4
click at [233, 99] on li "無名字/ 12345678 /null" at bounding box center [246, 100] width 91 height 13
type input "無名字/ 12345678 /null"
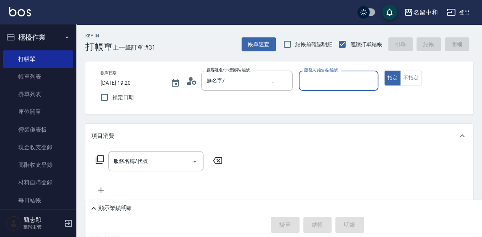
click at [322, 86] on input "服務人員姓名/編號" at bounding box center [338, 80] width 72 height 13
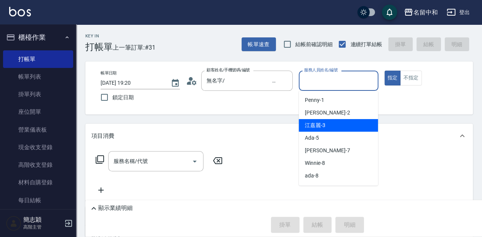
click at [332, 127] on div "江嘉麗 -3" at bounding box center [338, 125] width 79 height 13
type input "江嘉麗-3"
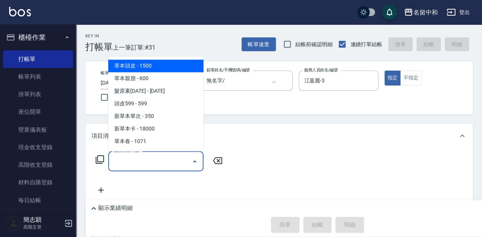
click at [155, 161] on input "服務名稱/代號" at bounding box center [150, 160] width 77 height 13
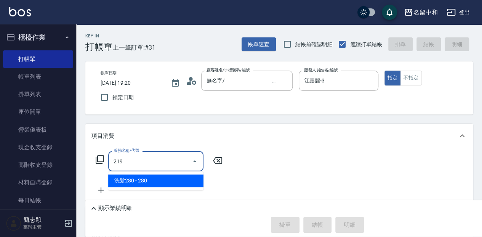
type input "洗髮280(219)"
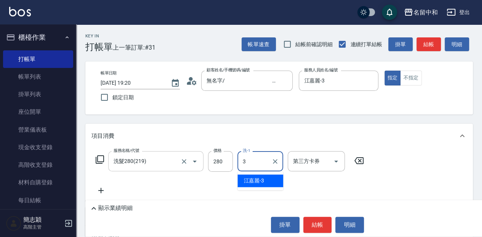
type input "江嘉麗-3"
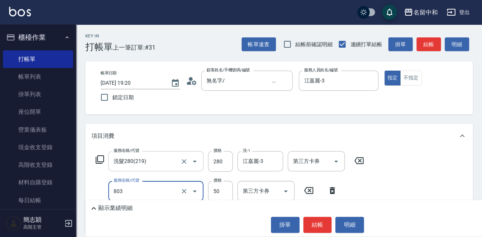
type input "吹捲(803)"
type input "320"
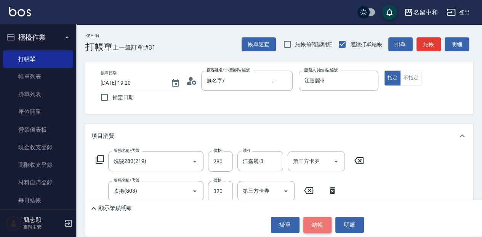
click at [318, 226] on button "結帳" at bounding box center [317, 224] width 29 height 16
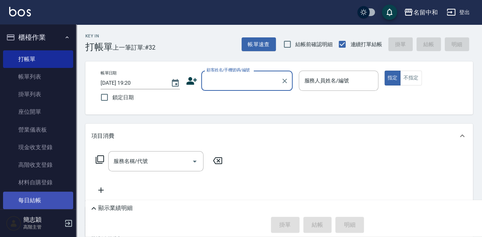
click at [43, 205] on link "每日結帳" at bounding box center [38, 200] width 70 height 18
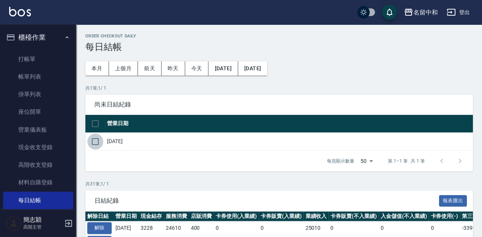
click at [93, 143] on input "checkbox" at bounding box center [95, 141] width 16 height 16
checkbox input "true"
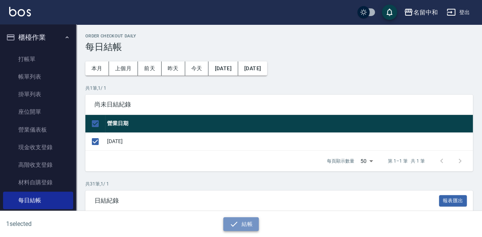
click at [238, 222] on icon "button" at bounding box center [233, 223] width 9 height 9
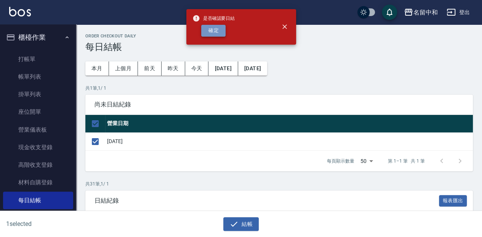
click at [210, 33] on button "確定" at bounding box center [213, 31] width 24 height 12
checkbox input "false"
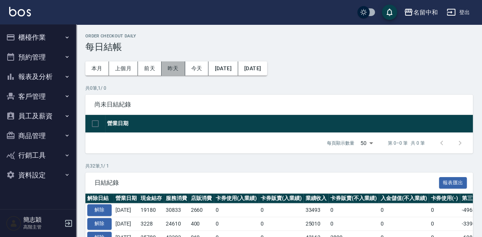
click at [177, 67] on button "昨天" at bounding box center [174, 68] width 24 height 14
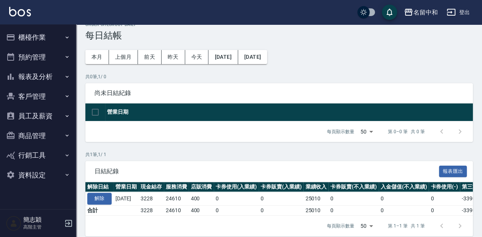
scroll to position [23, 0]
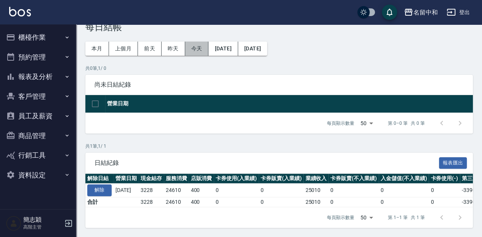
drag, startPoint x: 194, startPoint y: 48, endPoint x: 197, endPoint y: 51, distance: 4.3
click at [194, 48] on button "今天" at bounding box center [197, 49] width 24 height 14
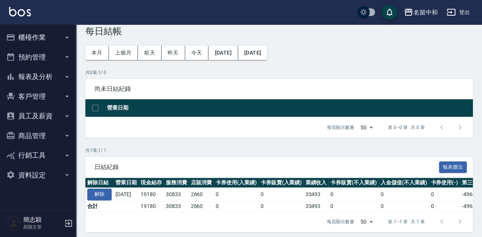
scroll to position [23, 0]
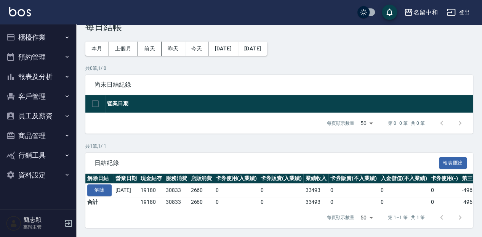
click at [53, 29] on ul "櫃檯作業 打帳單 帳單列表 掛單列表 座位開單 營業儀表板 現金收支登錄 高階收支登錄 材料自購登錄 每日結帳 排班表 現場電腦打卡 掃碼打卡 預約管理 預約…" at bounding box center [38, 105] width 70 height 163
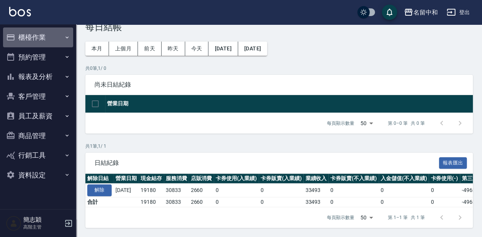
click at [65, 43] on button "櫃檯作業" at bounding box center [38, 37] width 70 height 20
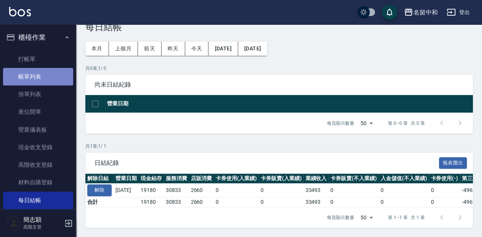
click at [56, 76] on link "帳單列表" at bounding box center [38, 77] width 70 height 18
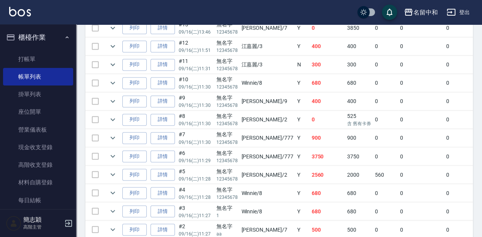
scroll to position [584, 0]
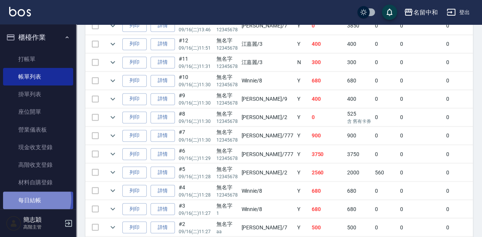
click at [31, 198] on link "每日結帳" at bounding box center [38, 200] width 70 height 18
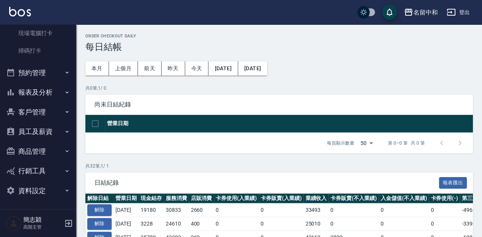
scroll to position [25, 0]
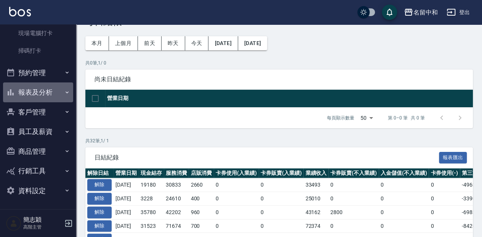
click at [44, 92] on button "報表及分析" at bounding box center [38, 92] width 70 height 20
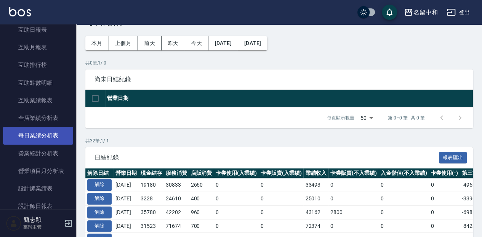
scroll to position [431, 0]
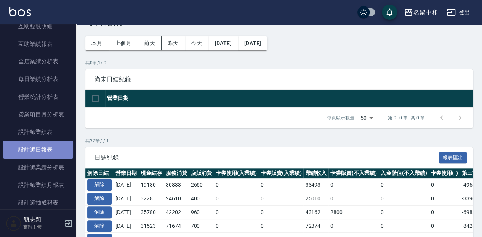
click at [46, 148] on link "設計師日報表" at bounding box center [38, 150] width 70 height 18
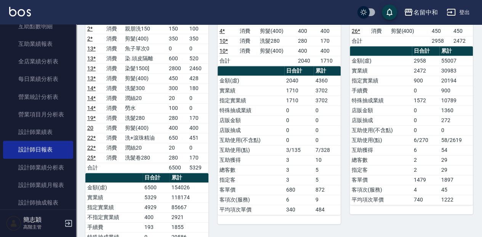
scroll to position [482, 0]
